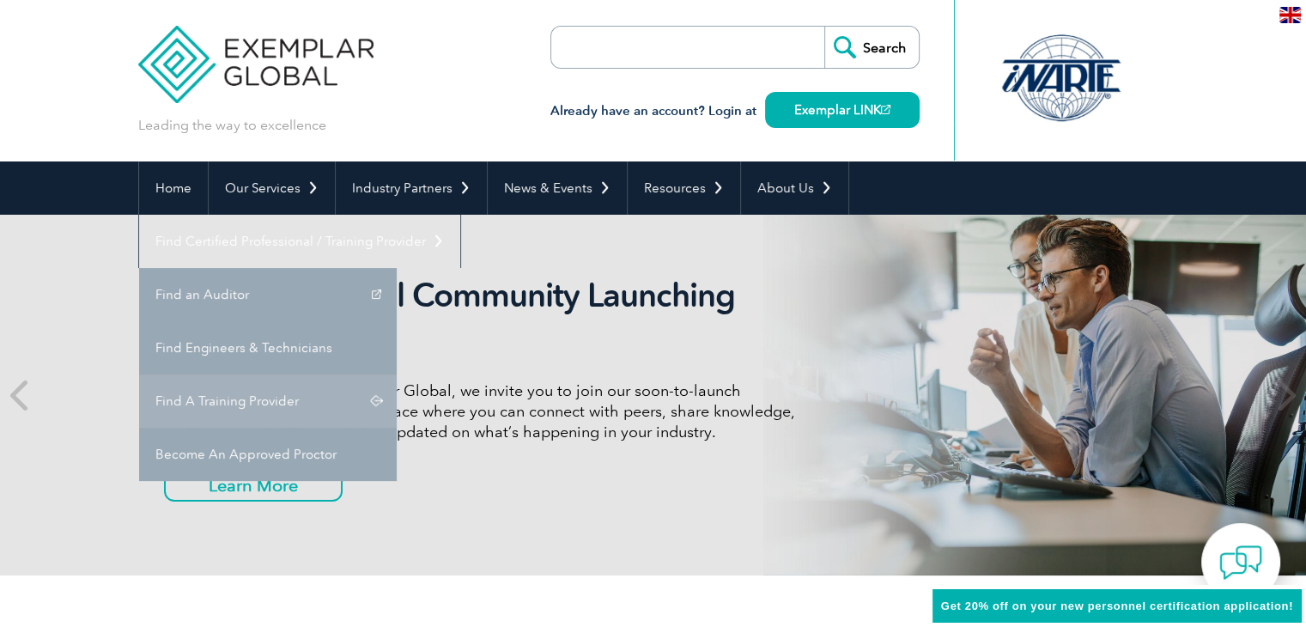
click at [397, 374] on link "Find A Training Provider" at bounding box center [268, 400] width 258 height 53
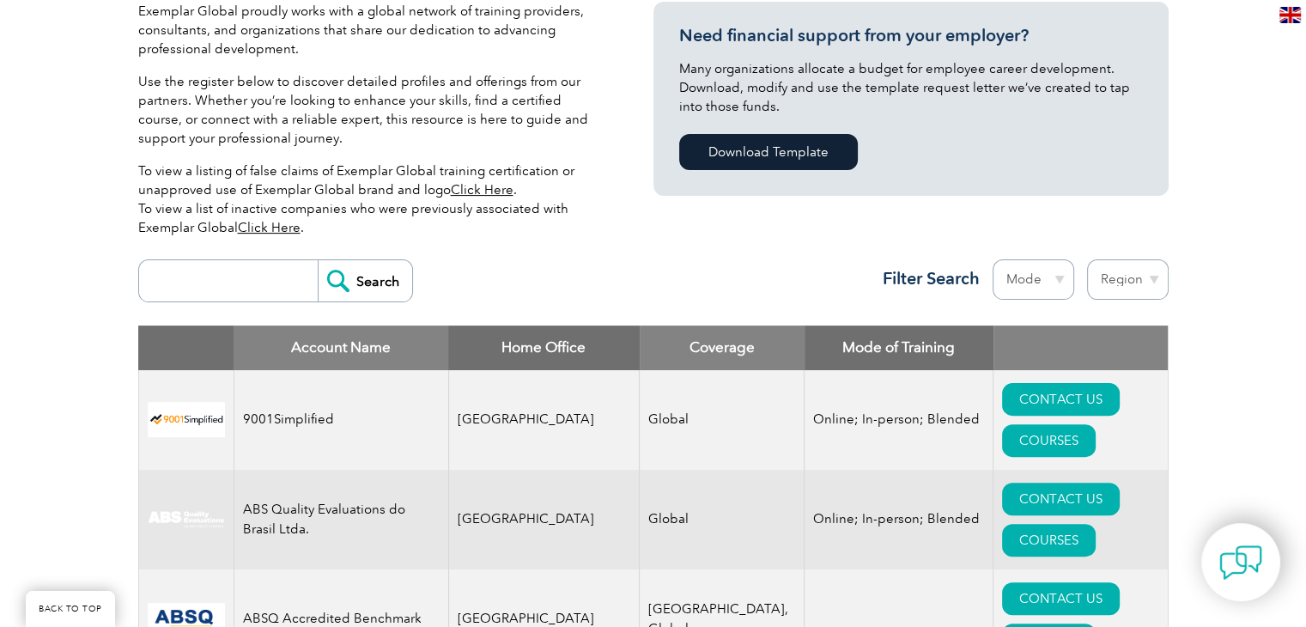
scroll to position [429, 0]
click at [235, 276] on input "search" at bounding box center [233, 280] width 170 height 41
type input "biqs"
click at [353, 285] on input "Search" at bounding box center [365, 280] width 94 height 41
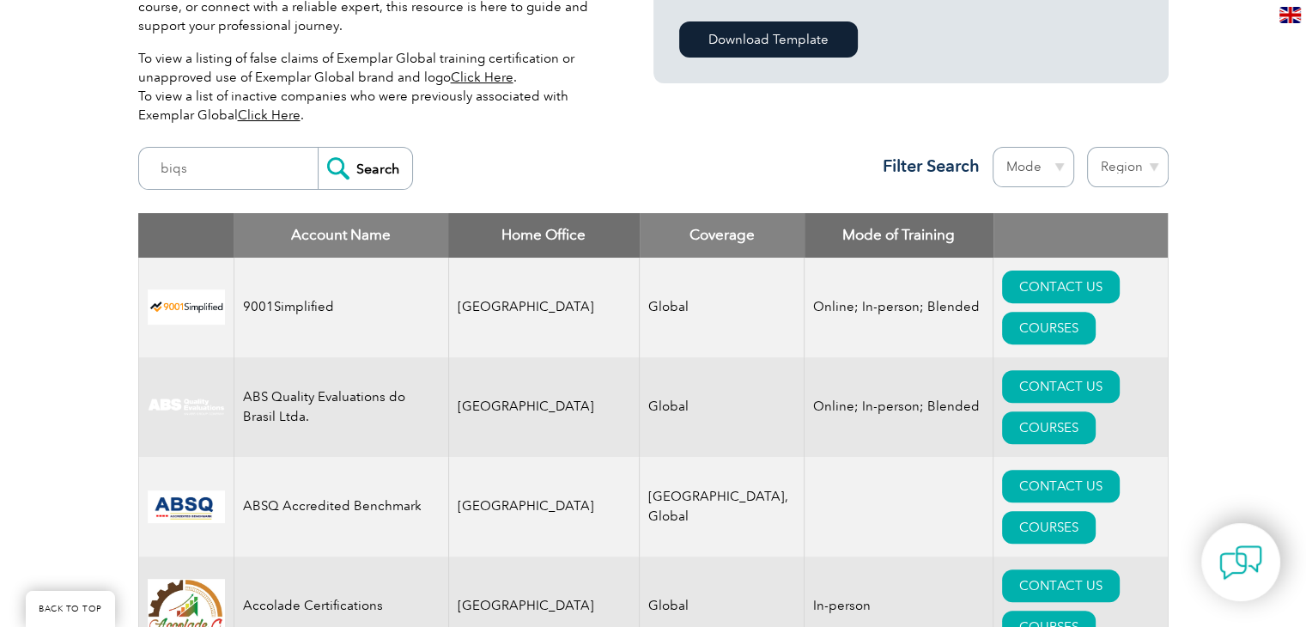
scroll to position [687, 0]
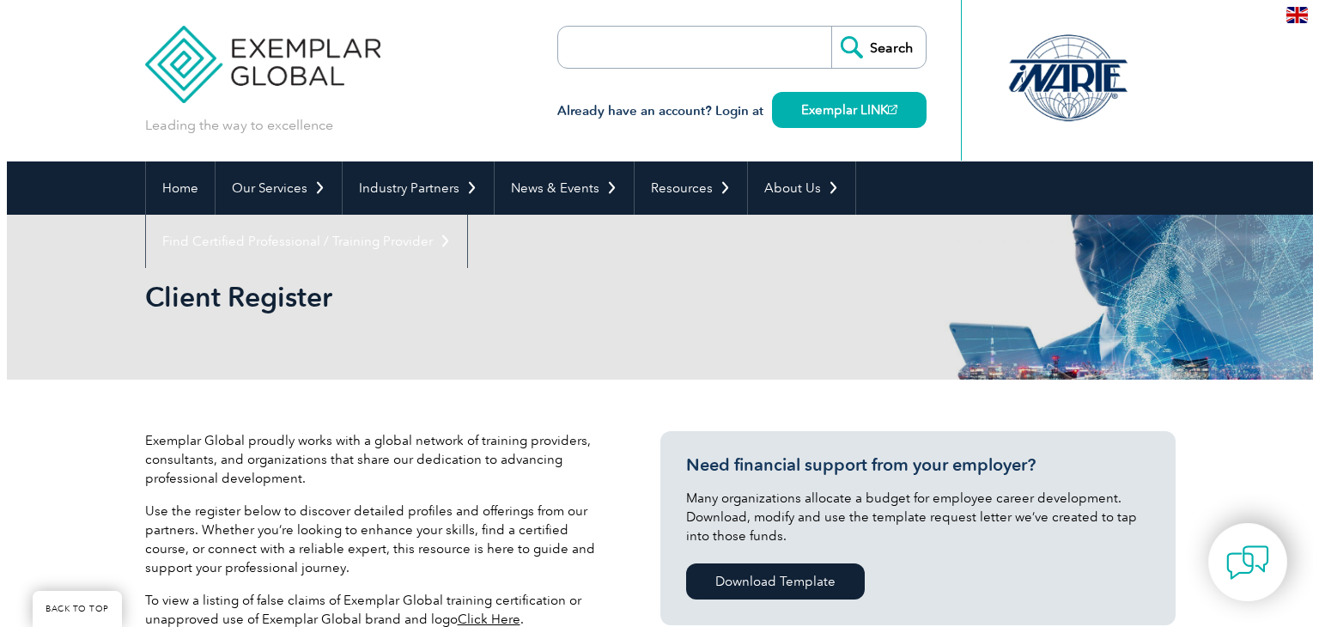
scroll to position [715, 0]
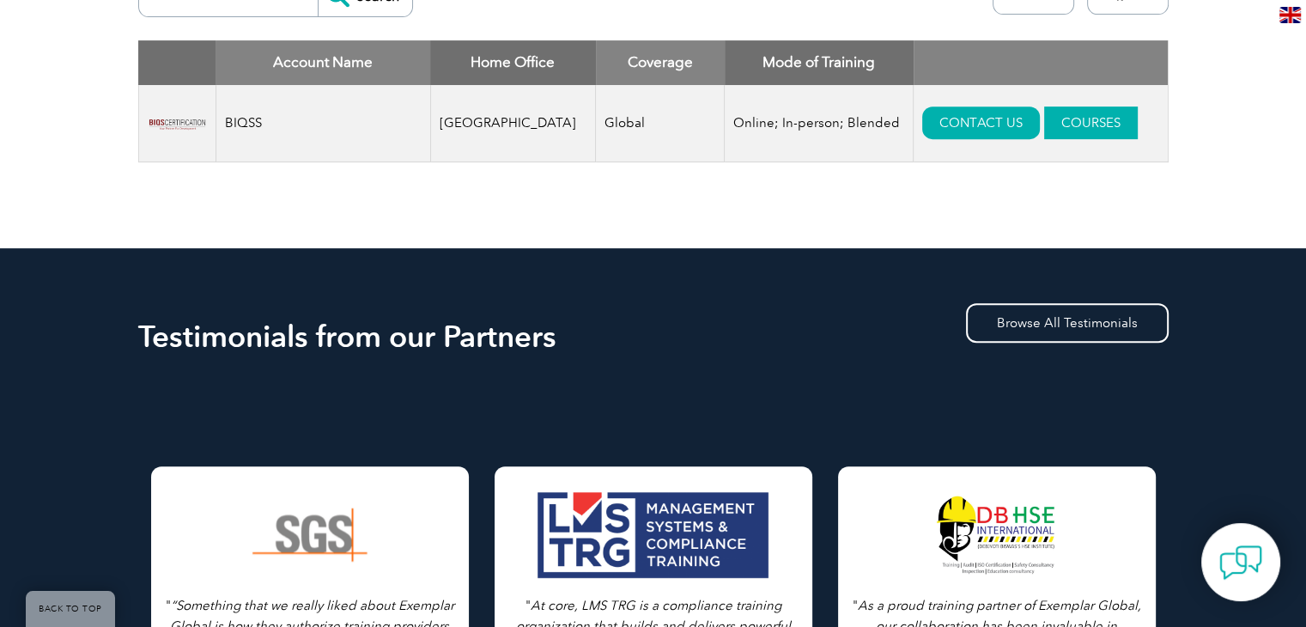
click at [1049, 129] on link "COURSES" at bounding box center [1091, 122] width 94 height 33
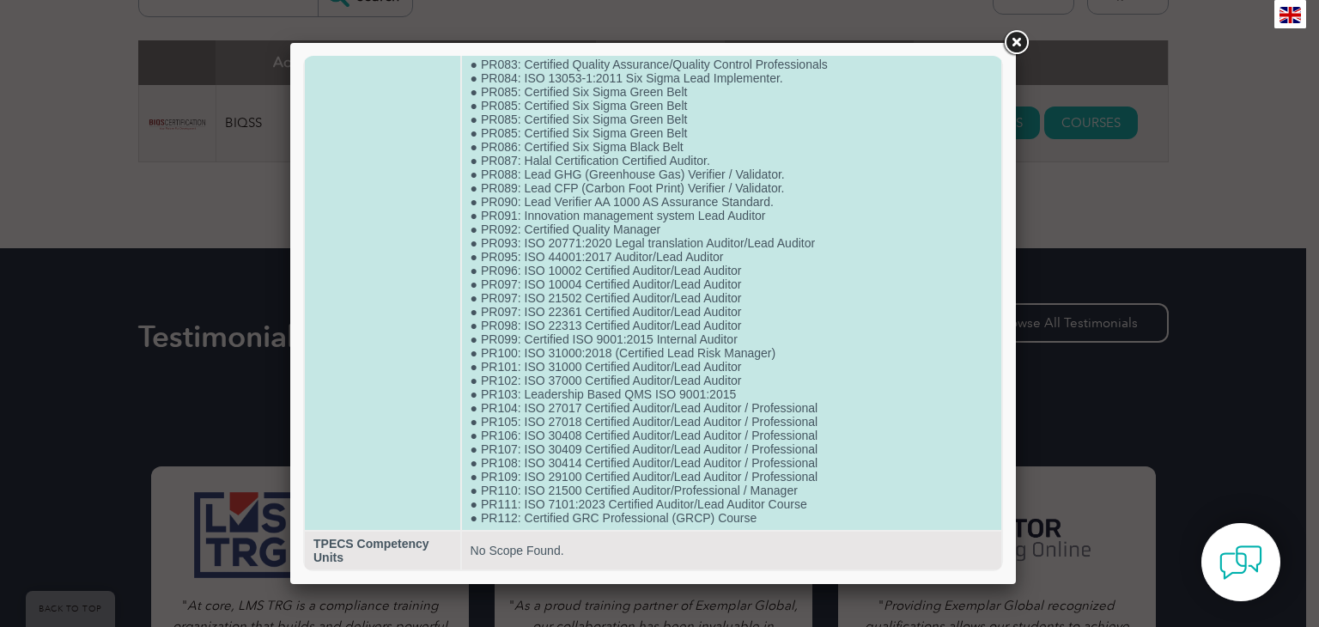
scroll to position [1328, 0]
